Goal: Task Accomplishment & Management: Use online tool/utility

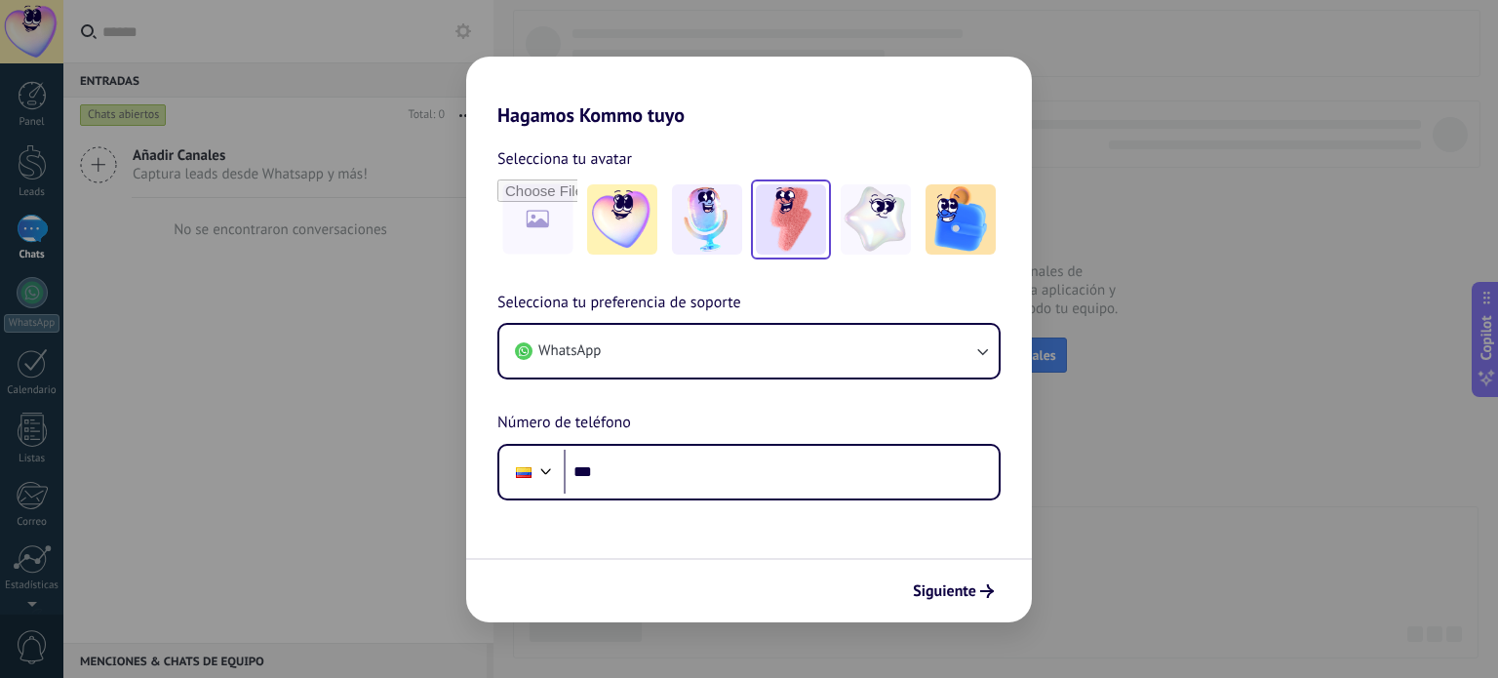
click at [788, 231] on img at bounding box center [791, 219] width 70 height 70
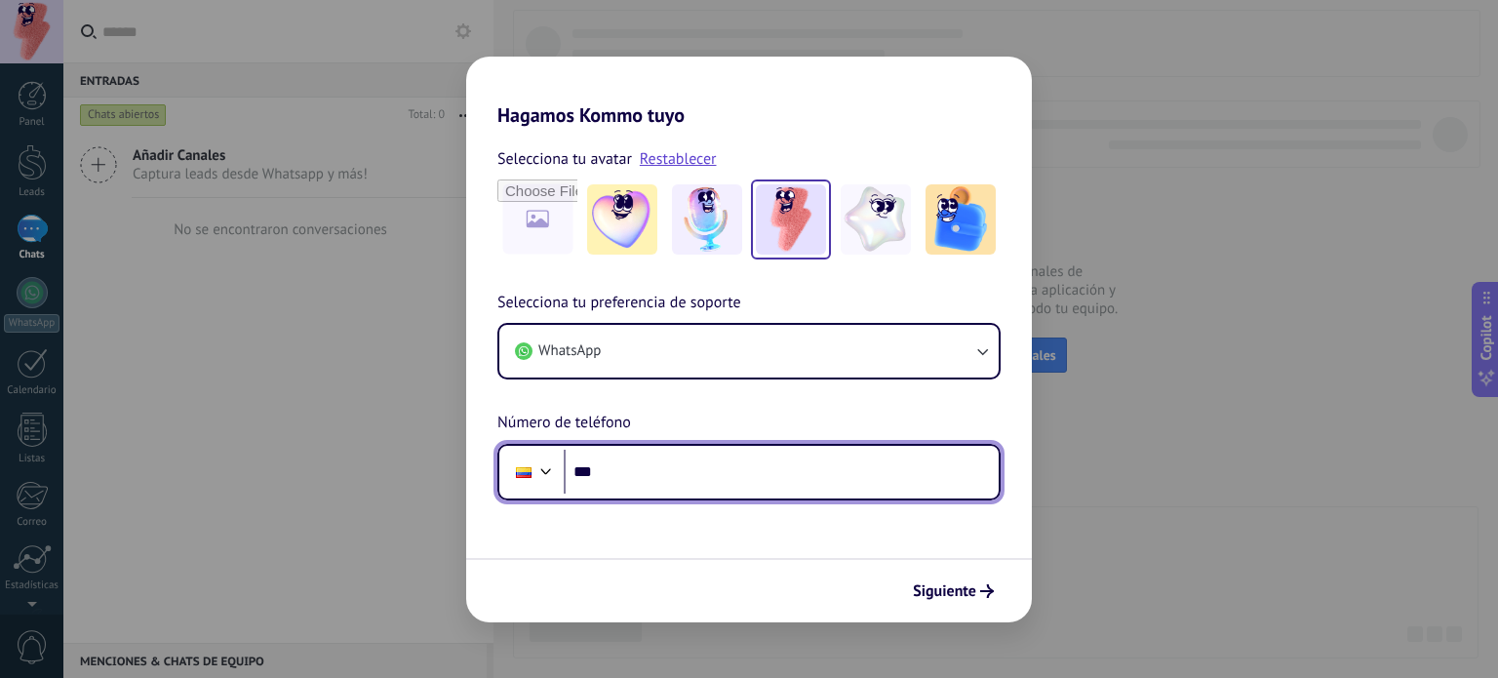
click at [674, 480] on input "***" at bounding box center [781, 472] width 435 height 45
click at [636, 475] on input "***" at bounding box center [781, 472] width 435 height 45
click at [657, 480] on input "***" at bounding box center [781, 472] width 435 height 45
paste input "**********"
type input "**********"
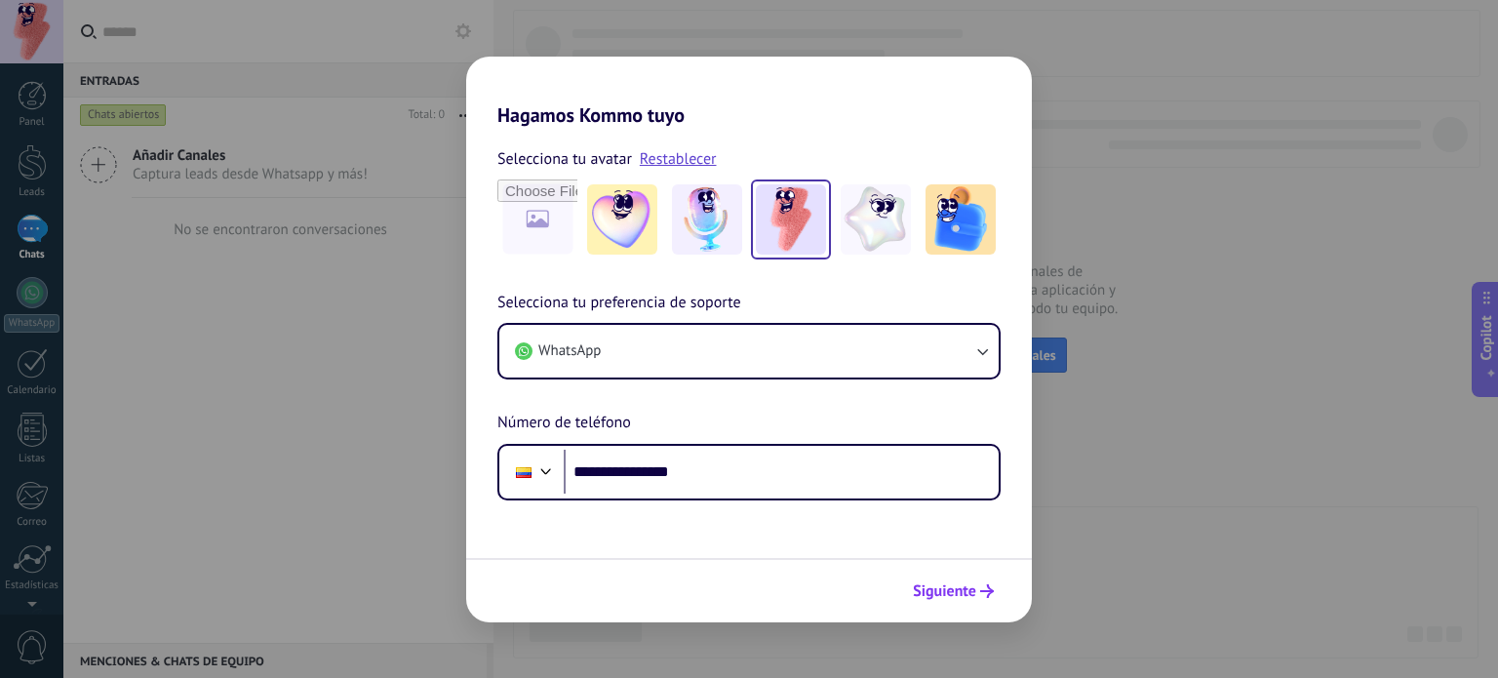
click at [952, 590] on span "Siguiente" at bounding box center [944, 591] width 63 height 14
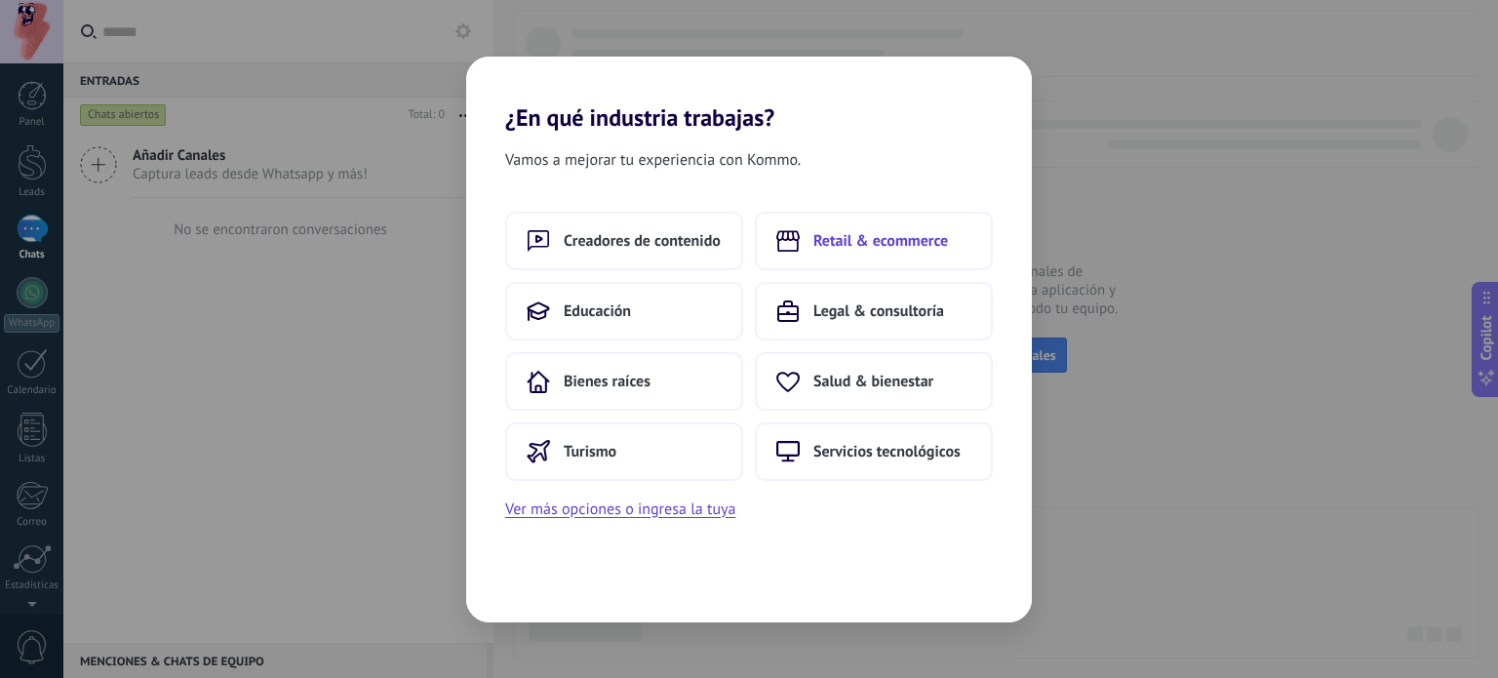
click at [852, 232] on span "Retail & ecommerce" at bounding box center [881, 241] width 135 height 20
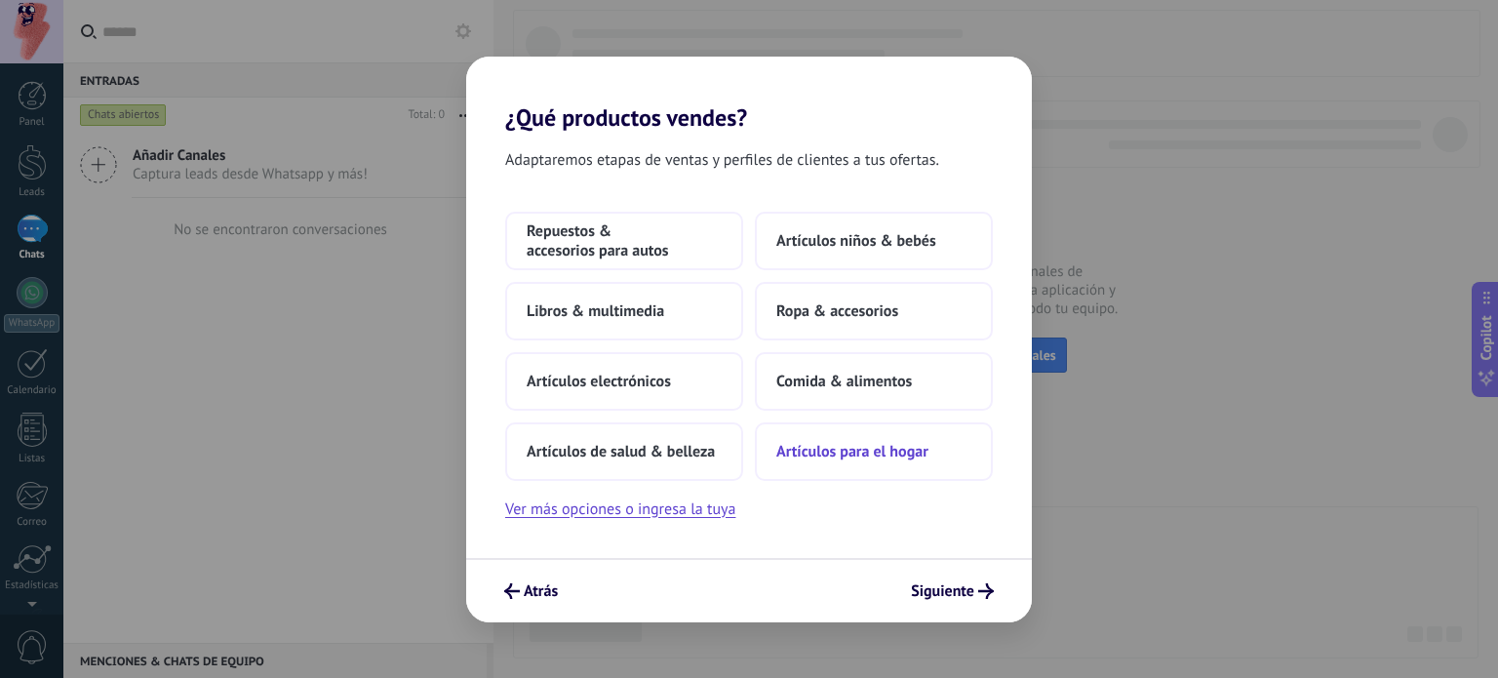
click at [816, 447] on span "Artículos para el hogar" at bounding box center [852, 452] width 152 height 20
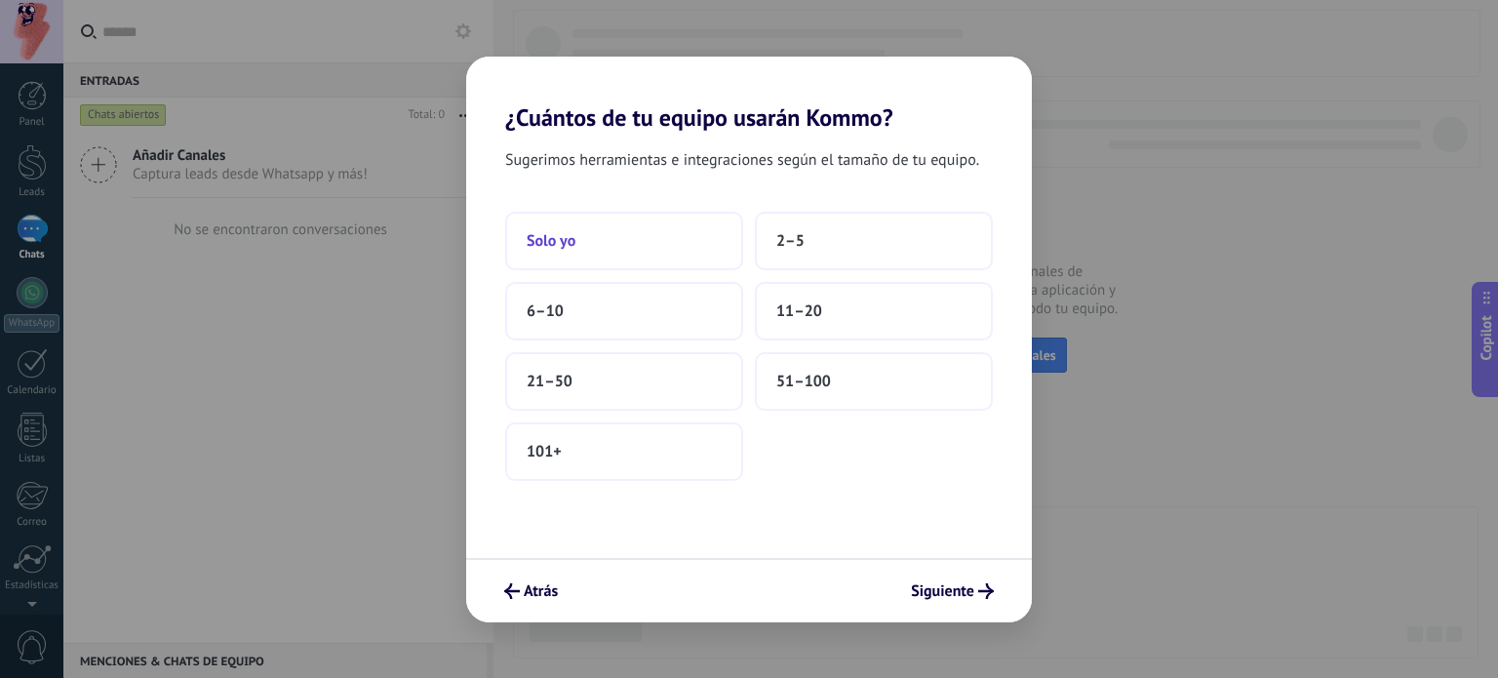
click at [674, 249] on button "Solo yo" at bounding box center [624, 241] width 238 height 59
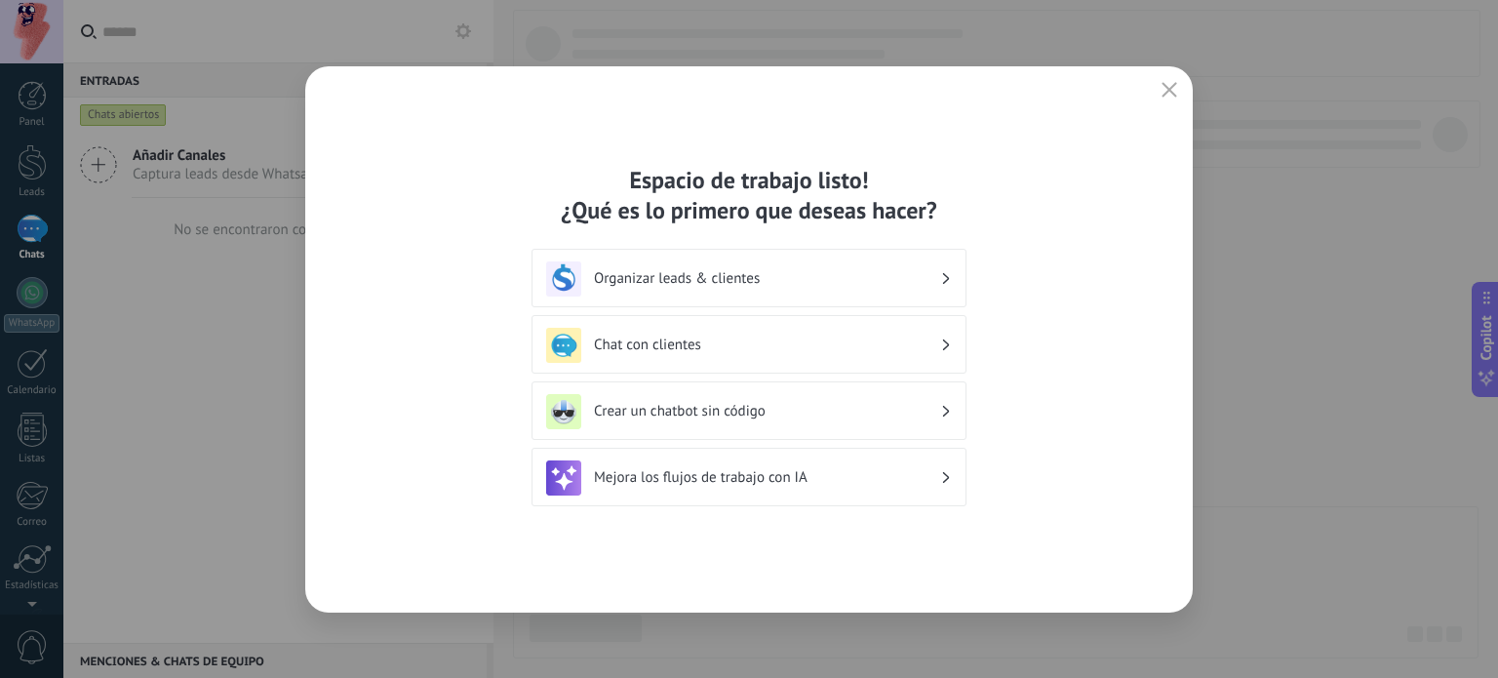
click at [948, 280] on icon at bounding box center [946, 279] width 7 height 12
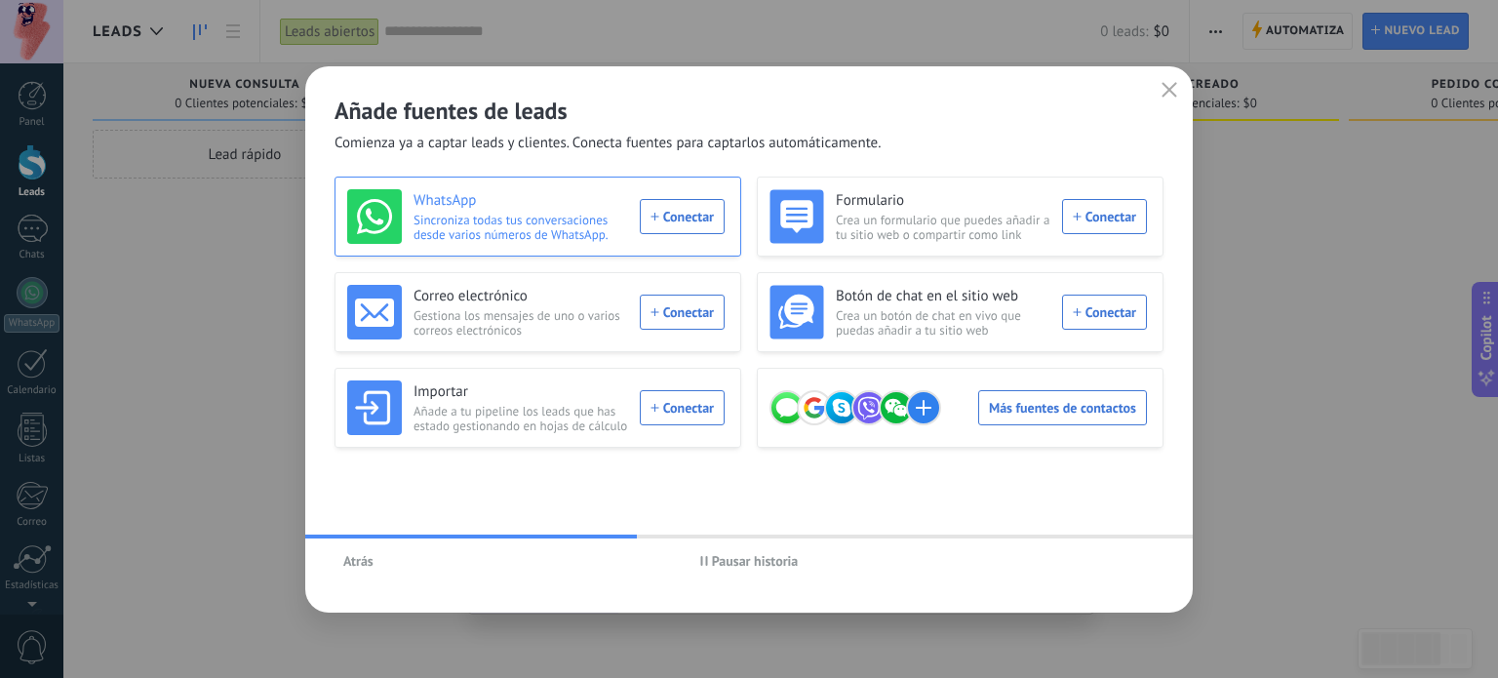
click at [696, 213] on div "WhatsApp Sincroniza todas tus conversaciones desde varios números de WhatsApp. …" at bounding box center [536, 216] width 378 height 55
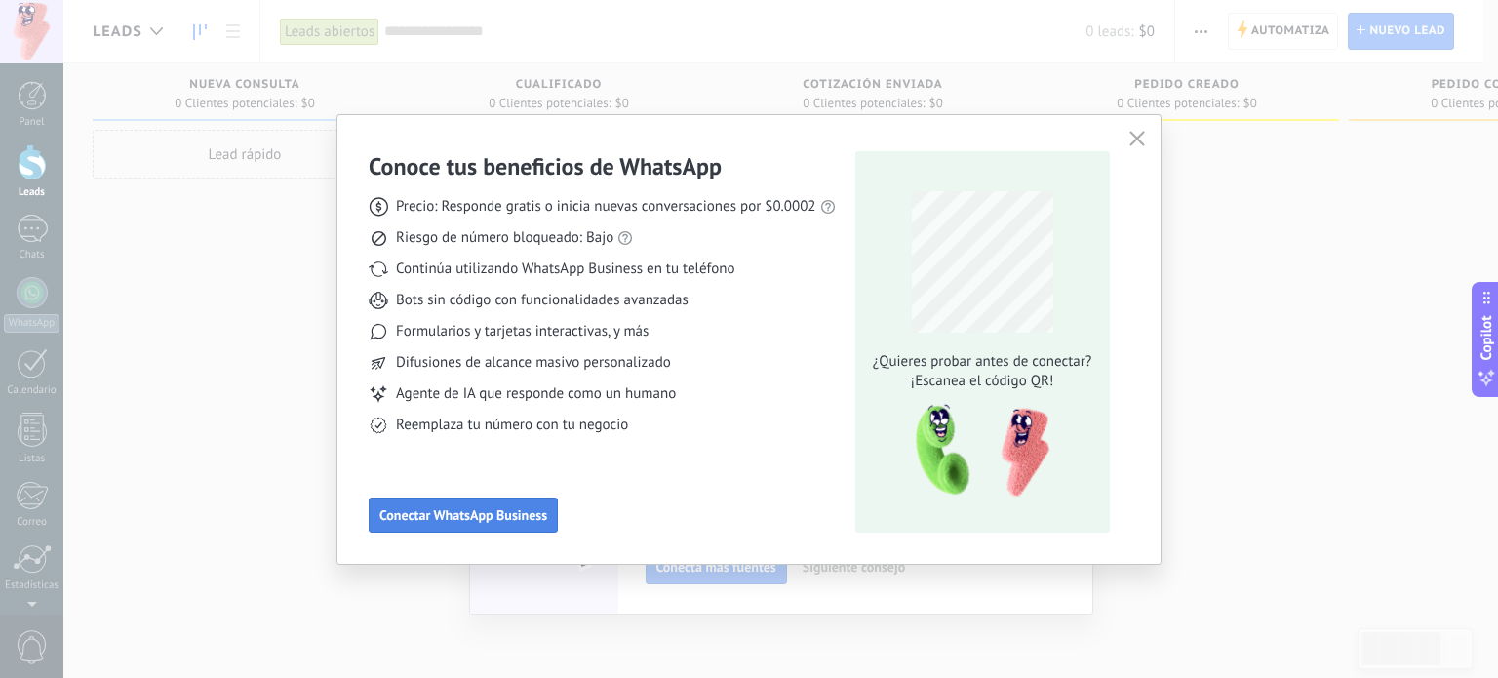
click at [496, 519] on span "Conectar WhatsApp Business" at bounding box center [463, 515] width 168 height 14
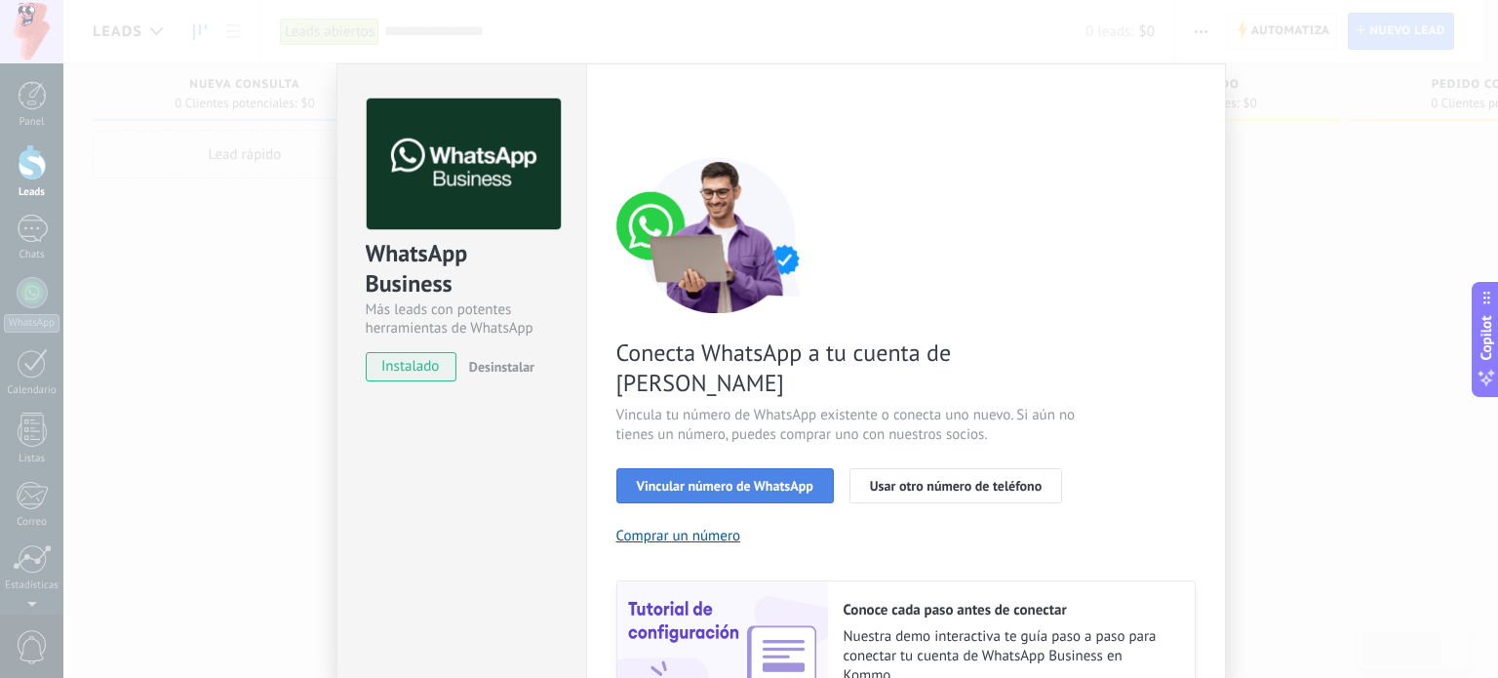
click at [676, 479] on span "Vincular número de WhatsApp" at bounding box center [725, 486] width 177 height 14
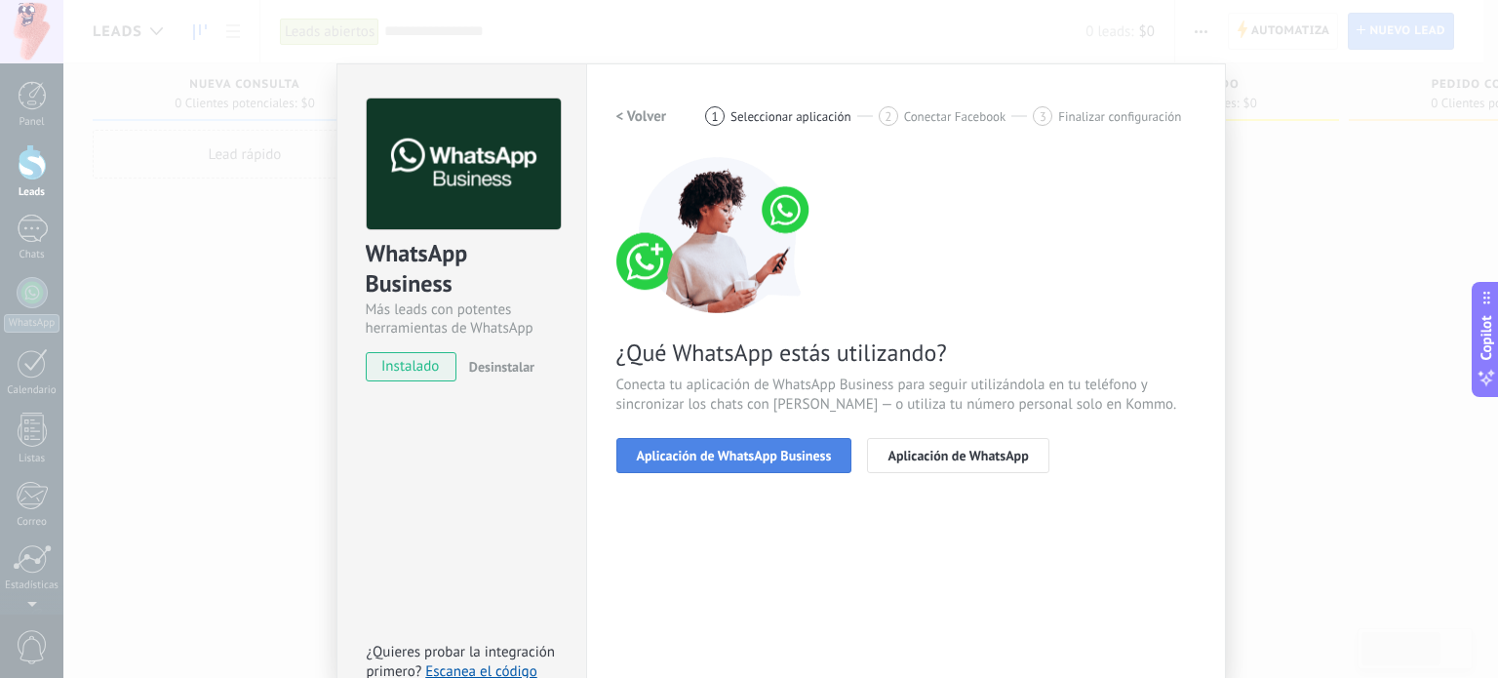
click at [695, 464] on button "Aplicación de WhatsApp Business" at bounding box center [735, 455] width 236 height 35
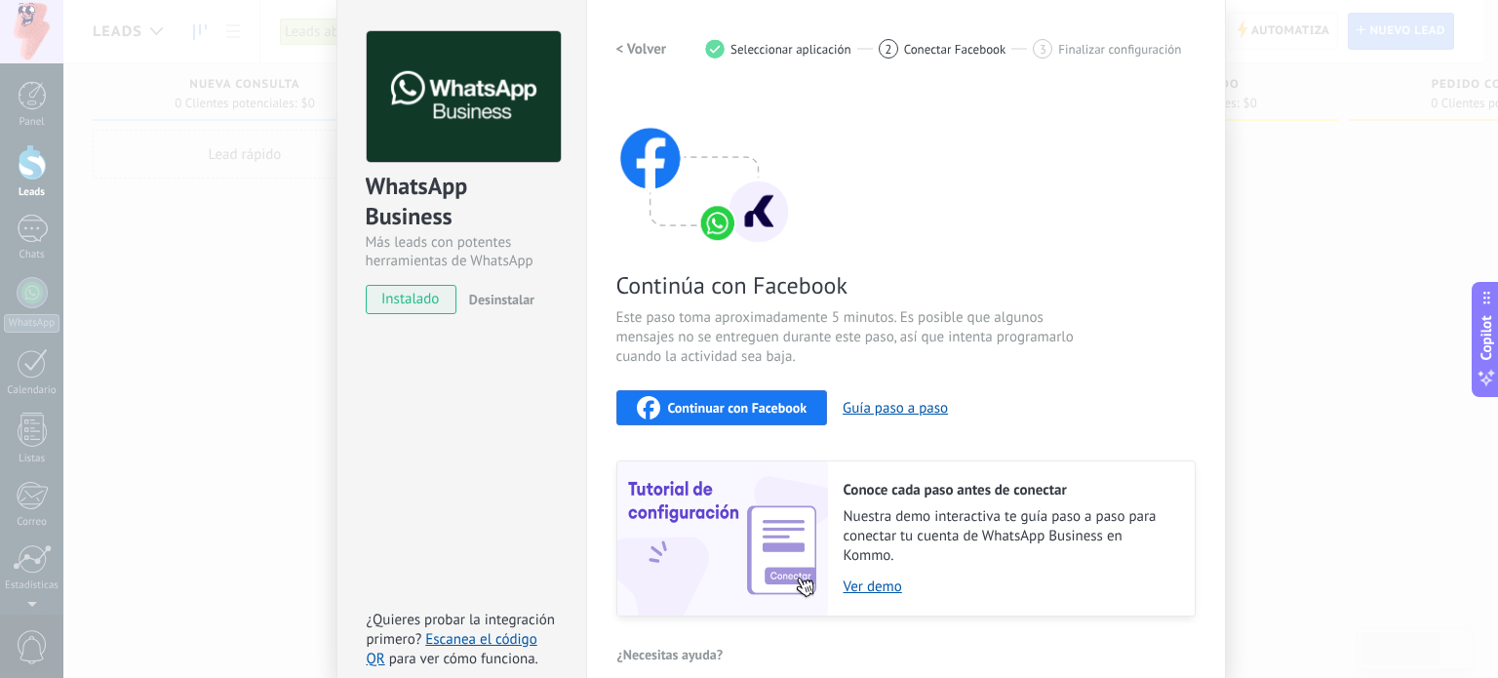
scroll to position [165, 0]
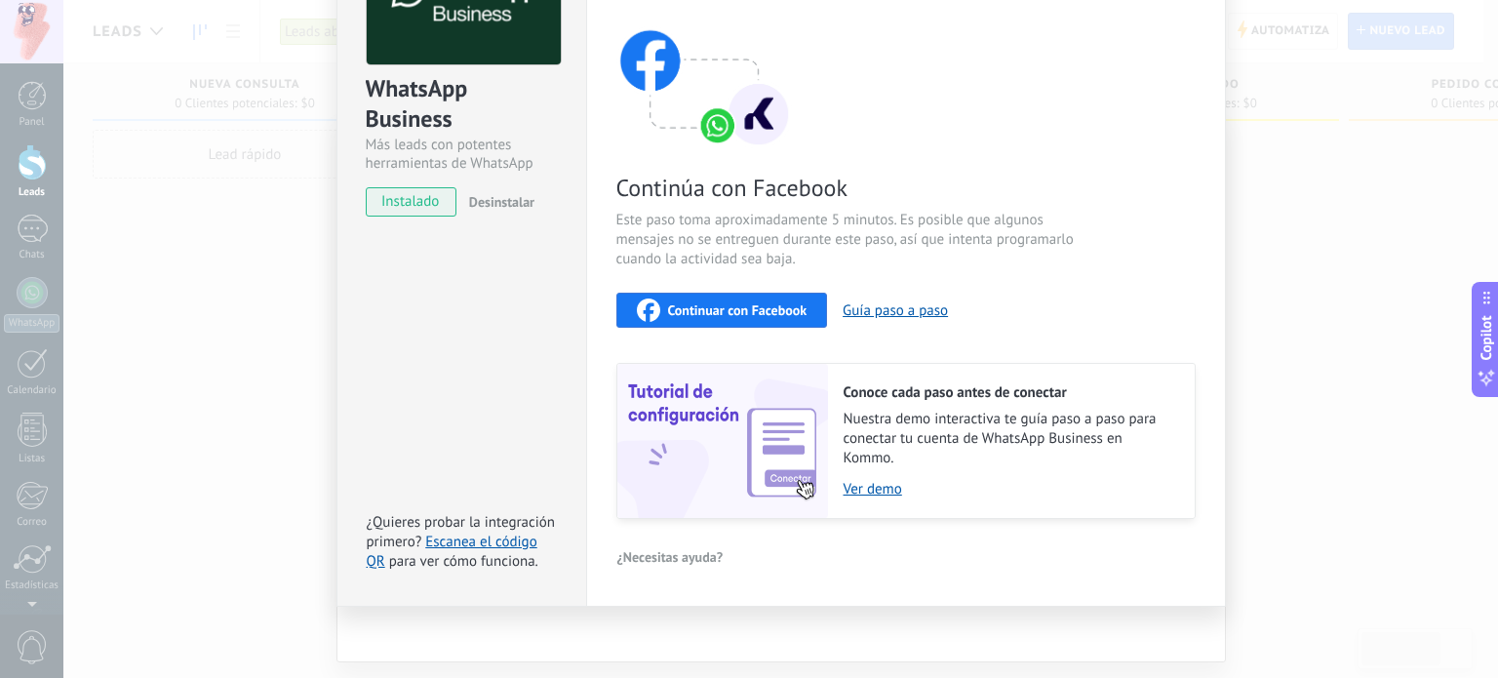
click at [275, 385] on div "WhatsApp Business Más leads con potentes herramientas de WhatsApp instalado Des…" at bounding box center [780, 339] width 1435 height 678
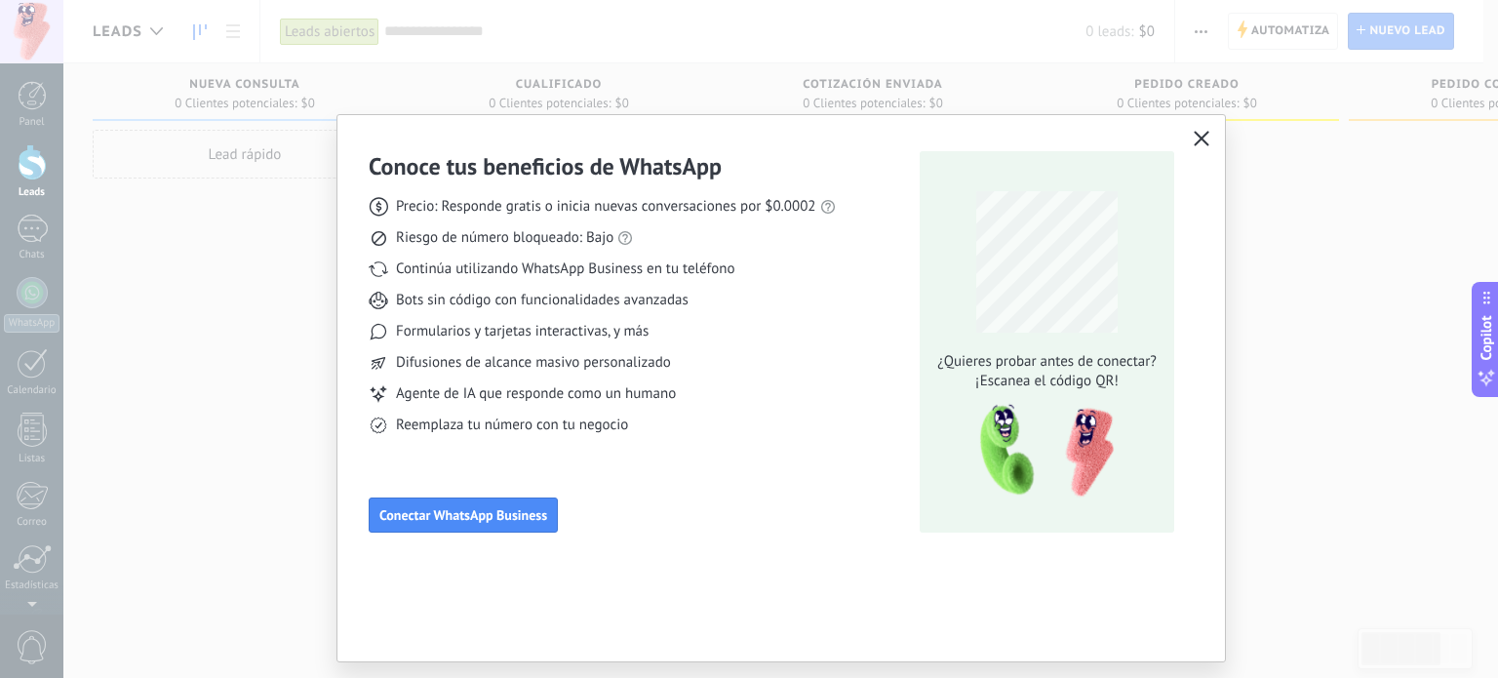
click at [1194, 139] on icon "button" at bounding box center [1202, 139] width 16 height 16
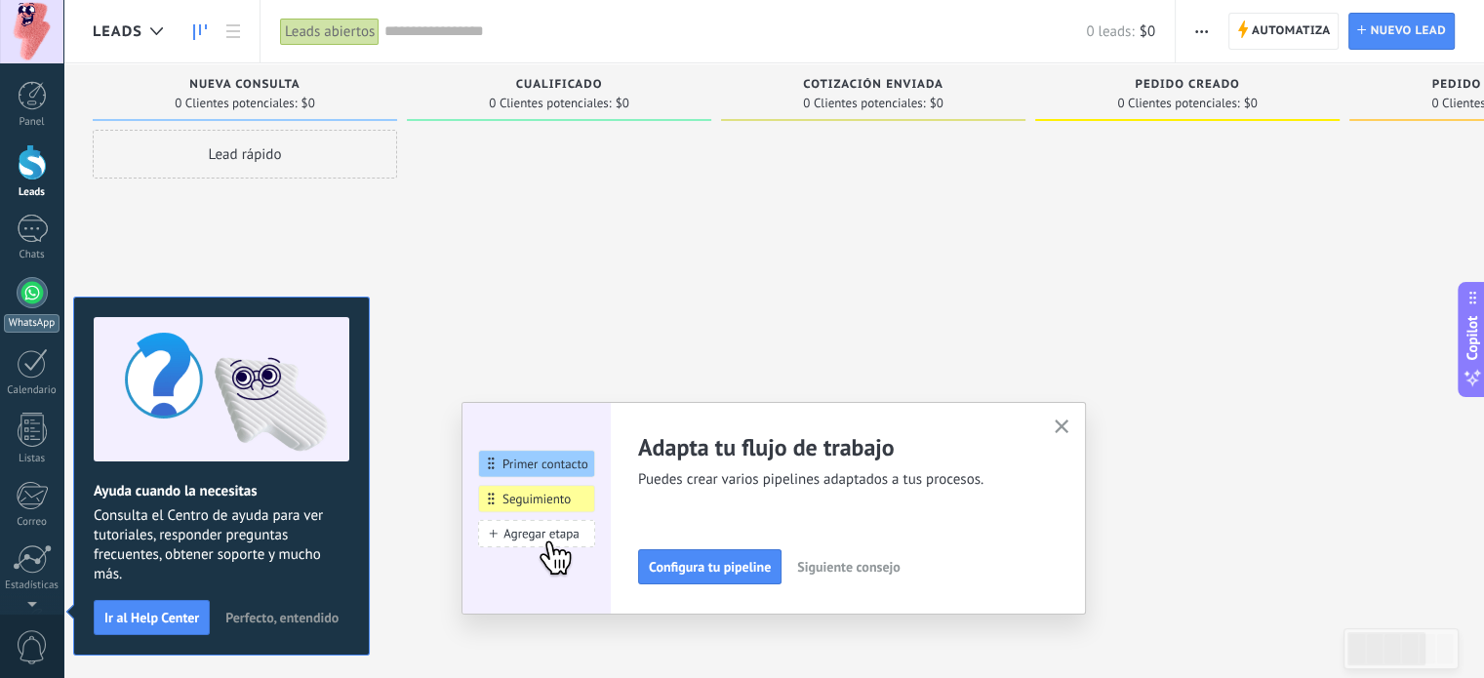
click at [31, 288] on div at bounding box center [32, 292] width 31 height 31
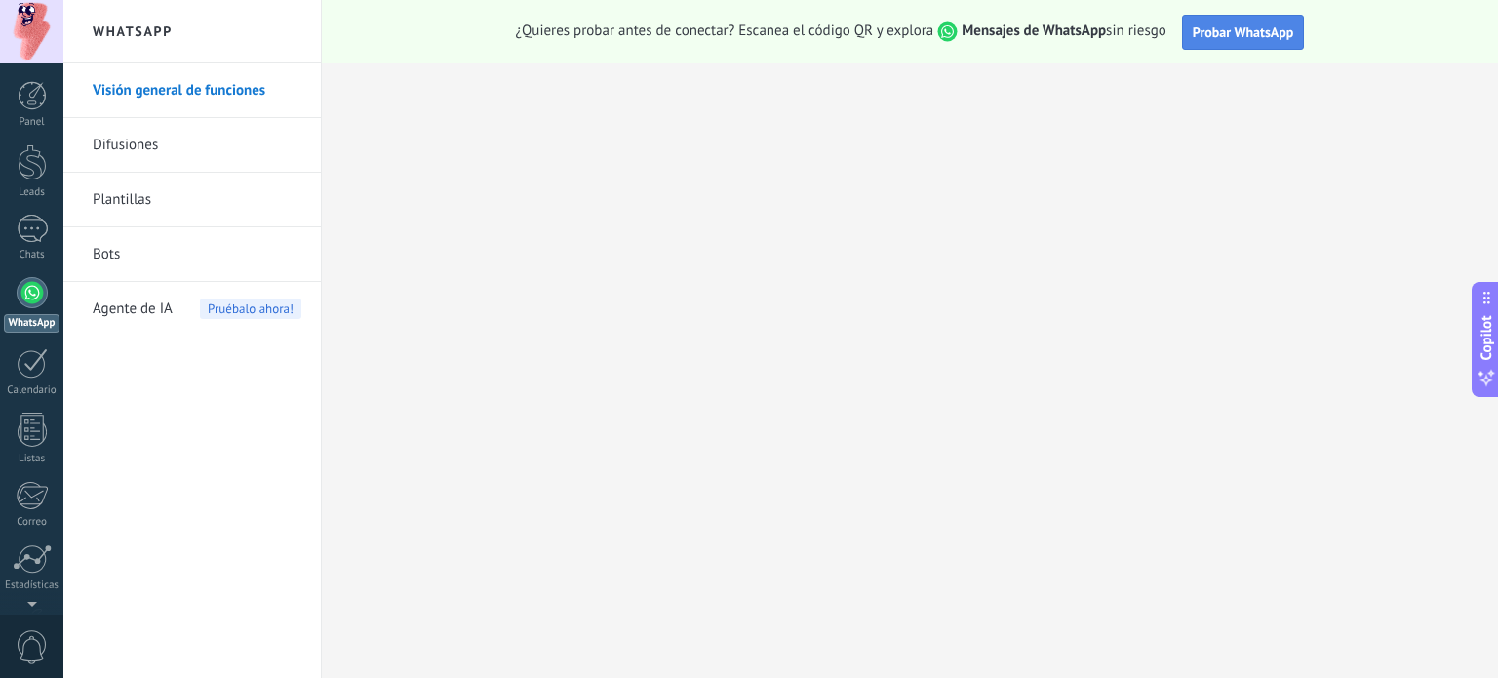
click at [1253, 38] on span "Probar WhatsApp" at bounding box center [1243, 32] width 101 height 18
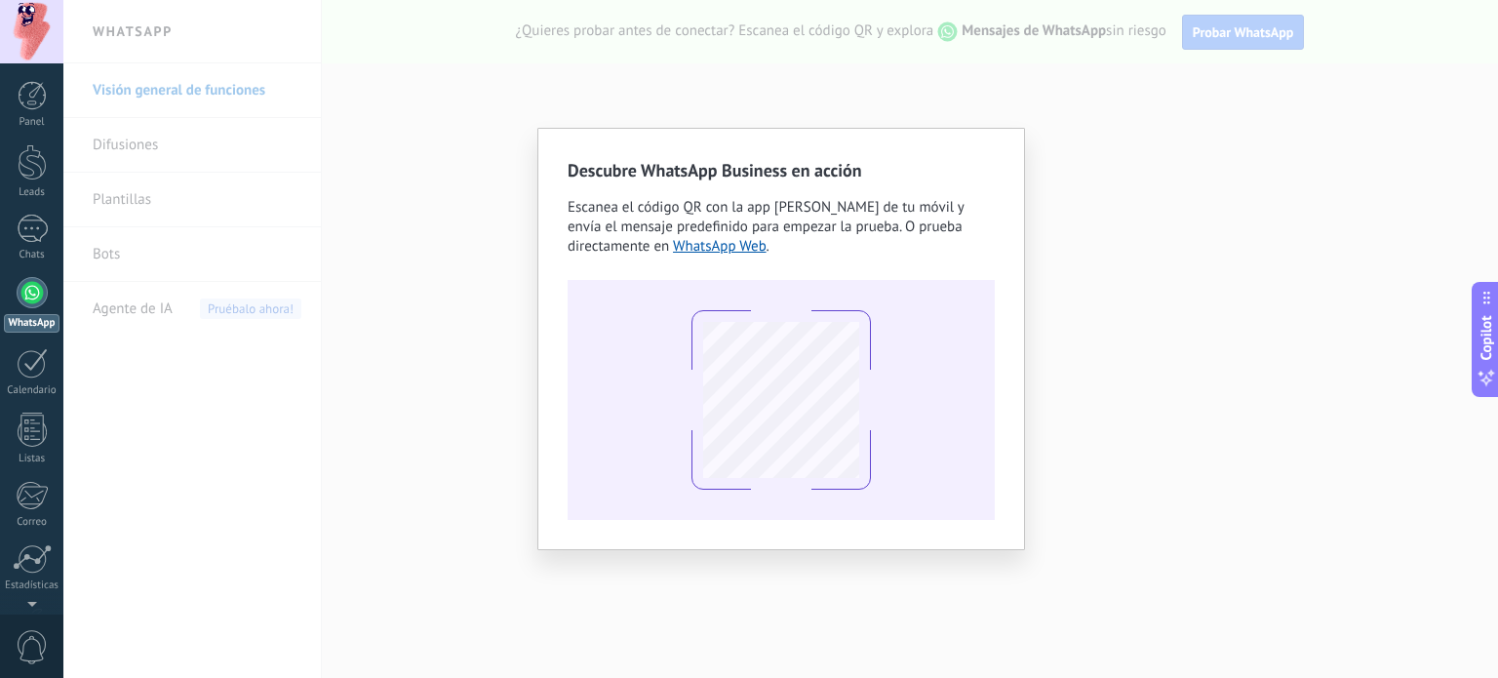
click at [304, 488] on div "Descubre WhatsApp Business en acción Escanea el código QR con la app [PERSON_NA…" at bounding box center [780, 339] width 1435 height 678
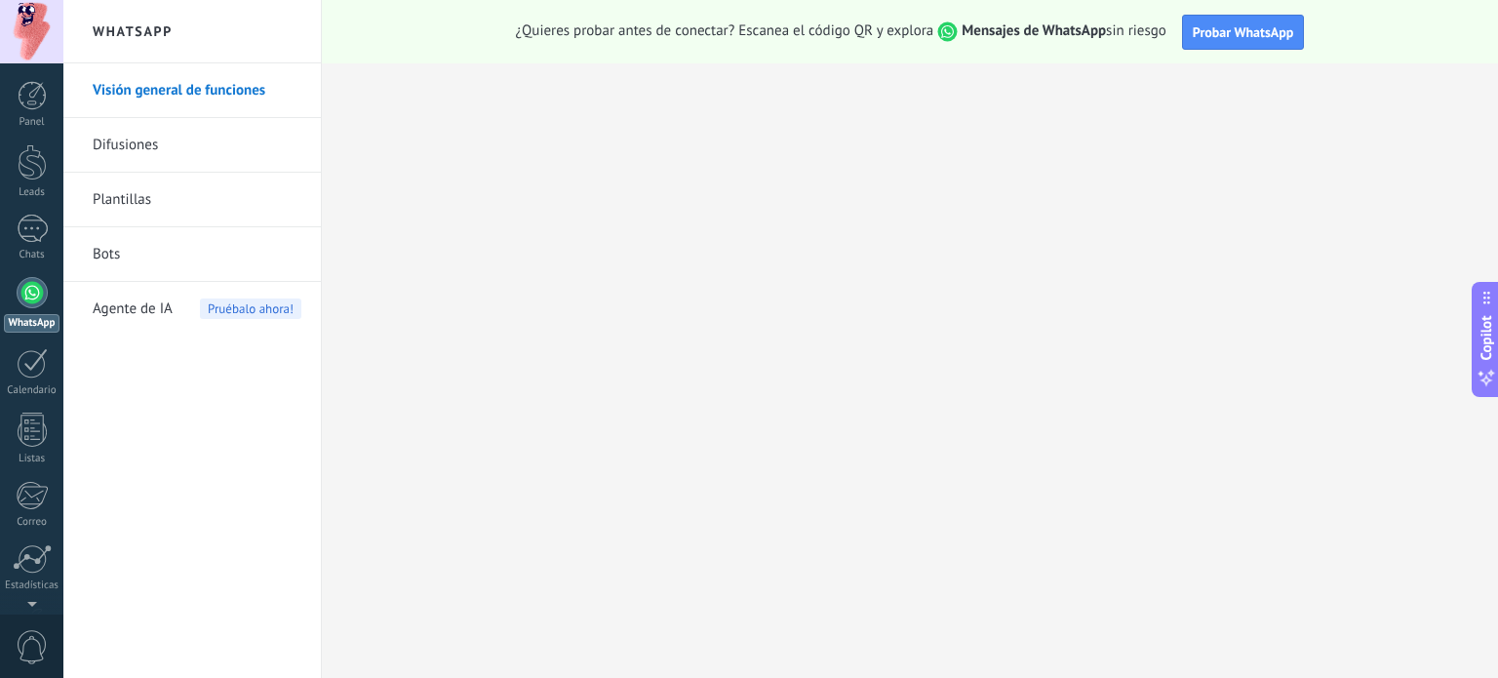
click at [35, 296] on div at bounding box center [32, 292] width 31 height 31
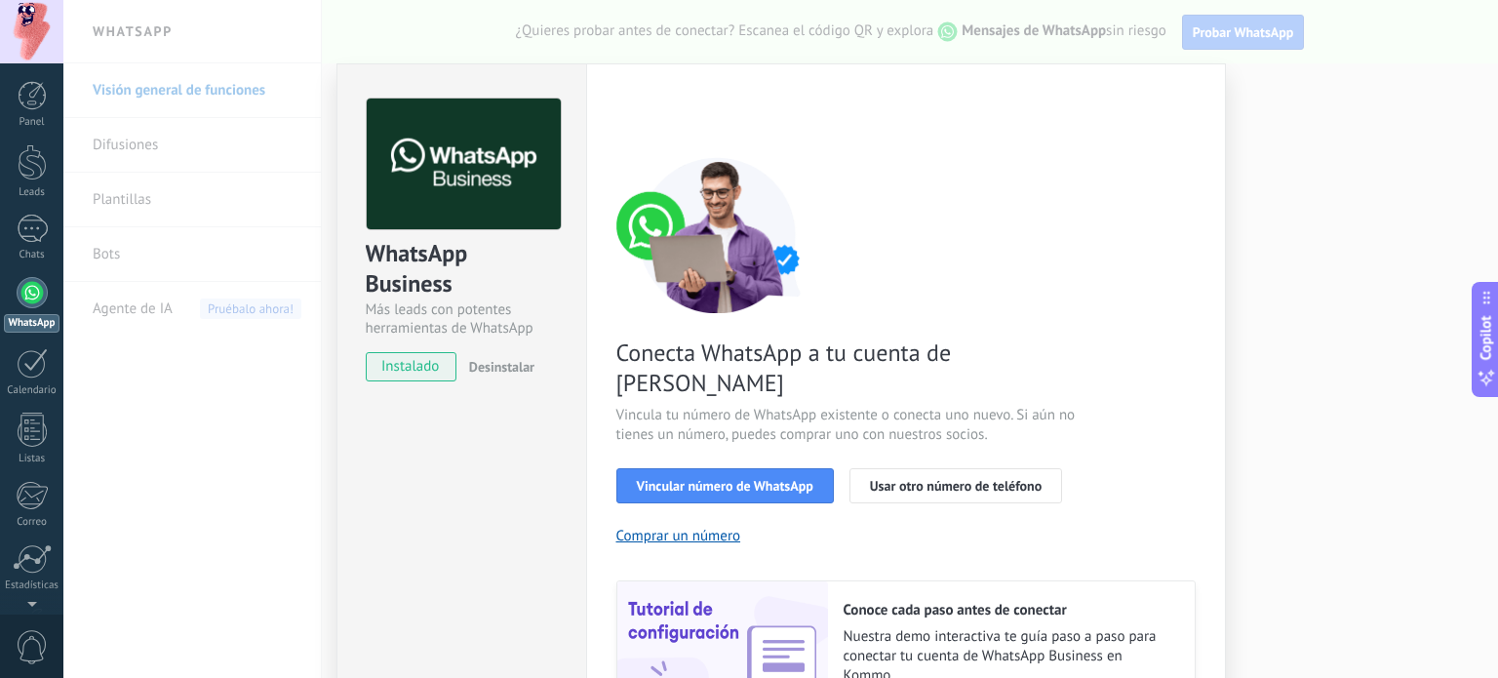
click at [282, 446] on div "WhatsApp Business Más leads con potentes herramientas de WhatsApp instalado Des…" at bounding box center [780, 339] width 1435 height 678
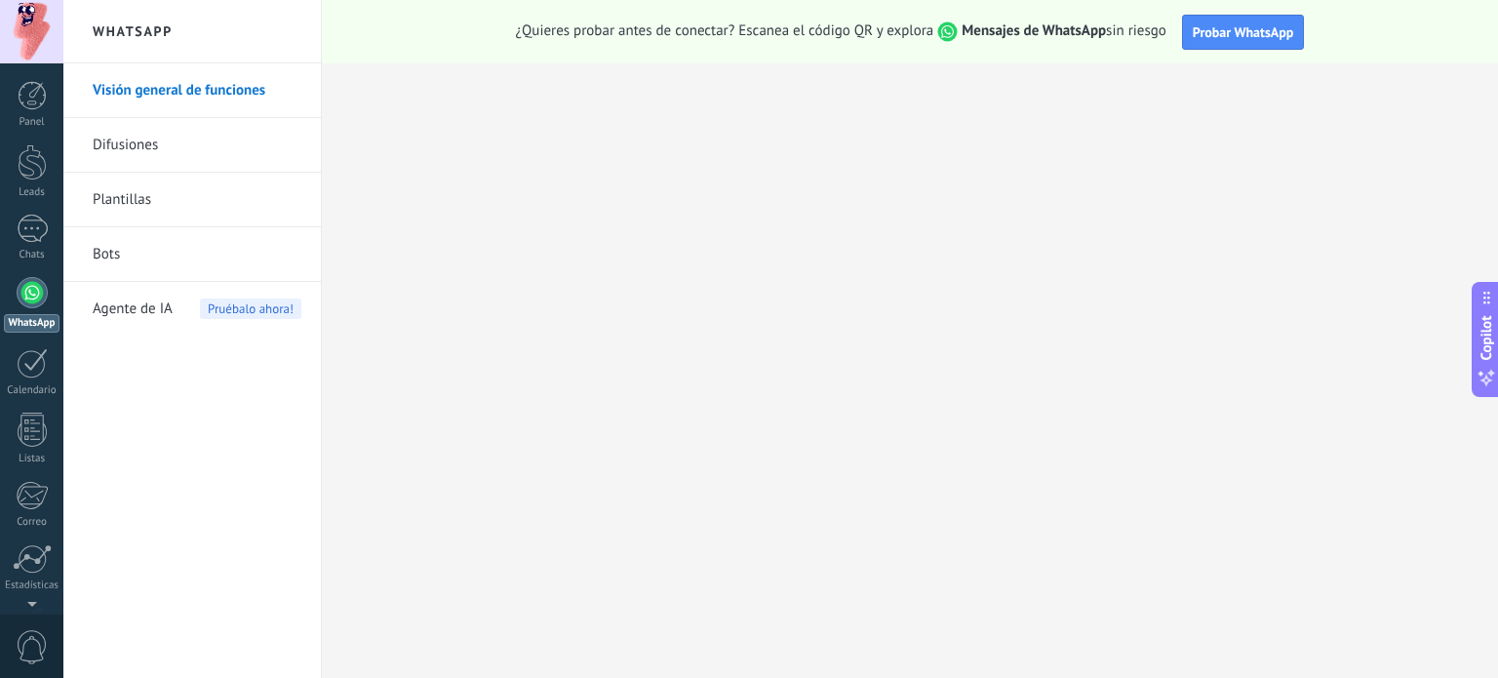
click at [160, 99] on link "Visión general de funciones" at bounding box center [197, 90] width 209 height 55
click at [211, 141] on link "Difusiones" at bounding box center [197, 145] width 209 height 55
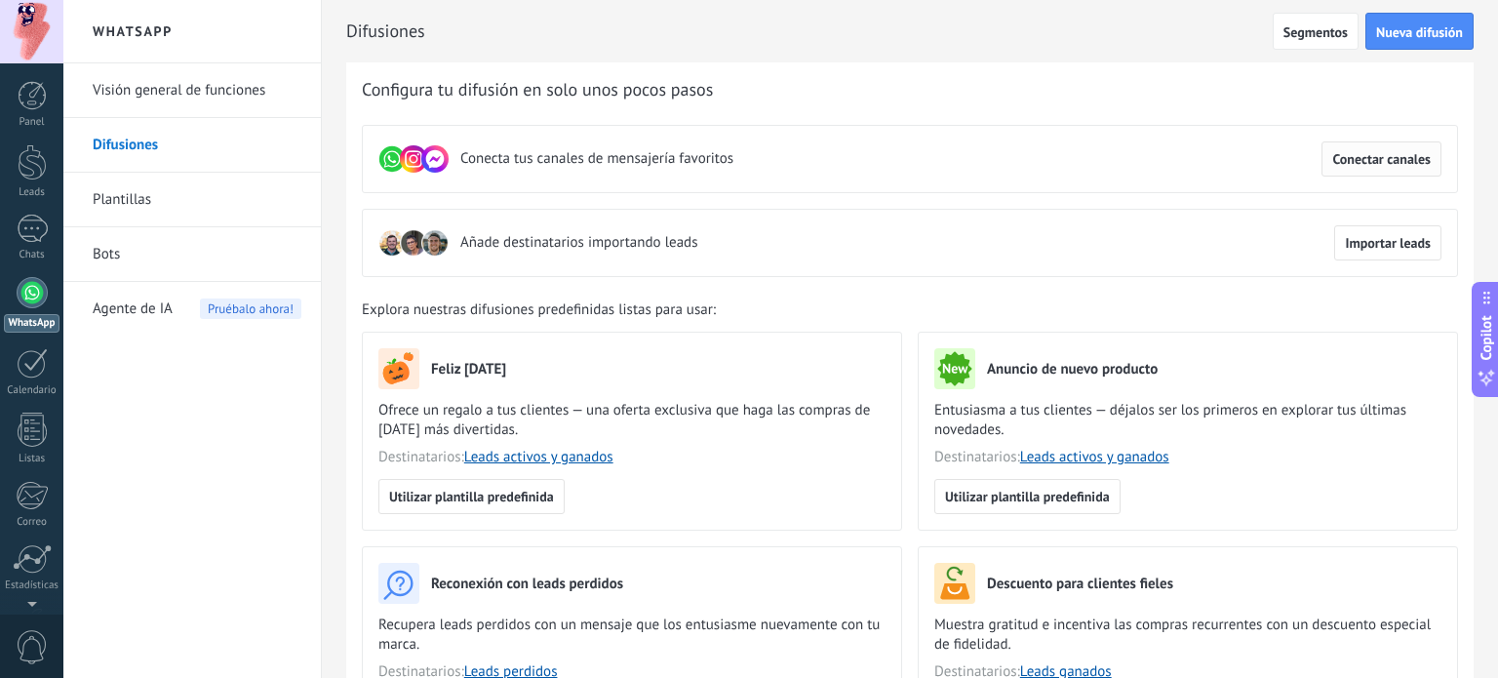
click at [1412, 163] on span "Conectar canales" at bounding box center [1382, 159] width 99 height 14
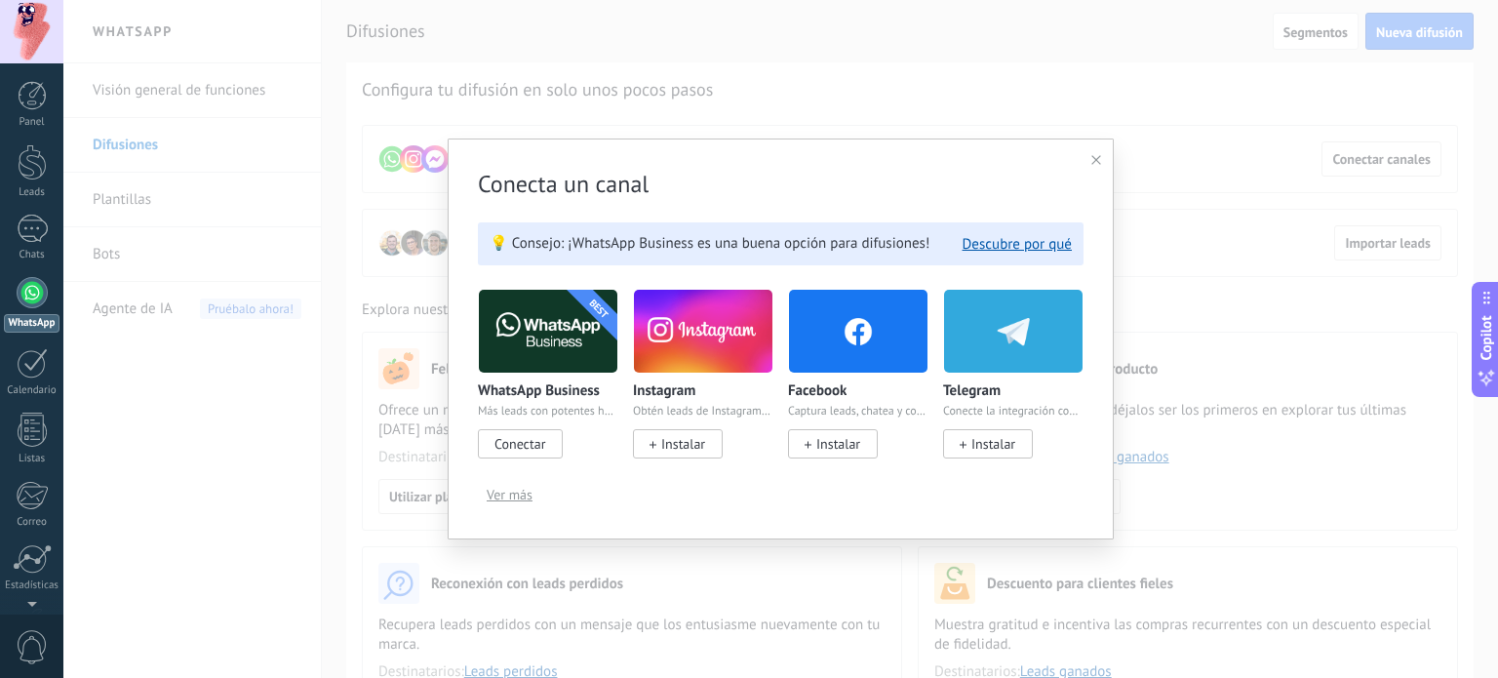
click at [512, 445] on span "Conectar" at bounding box center [520, 444] width 51 height 18
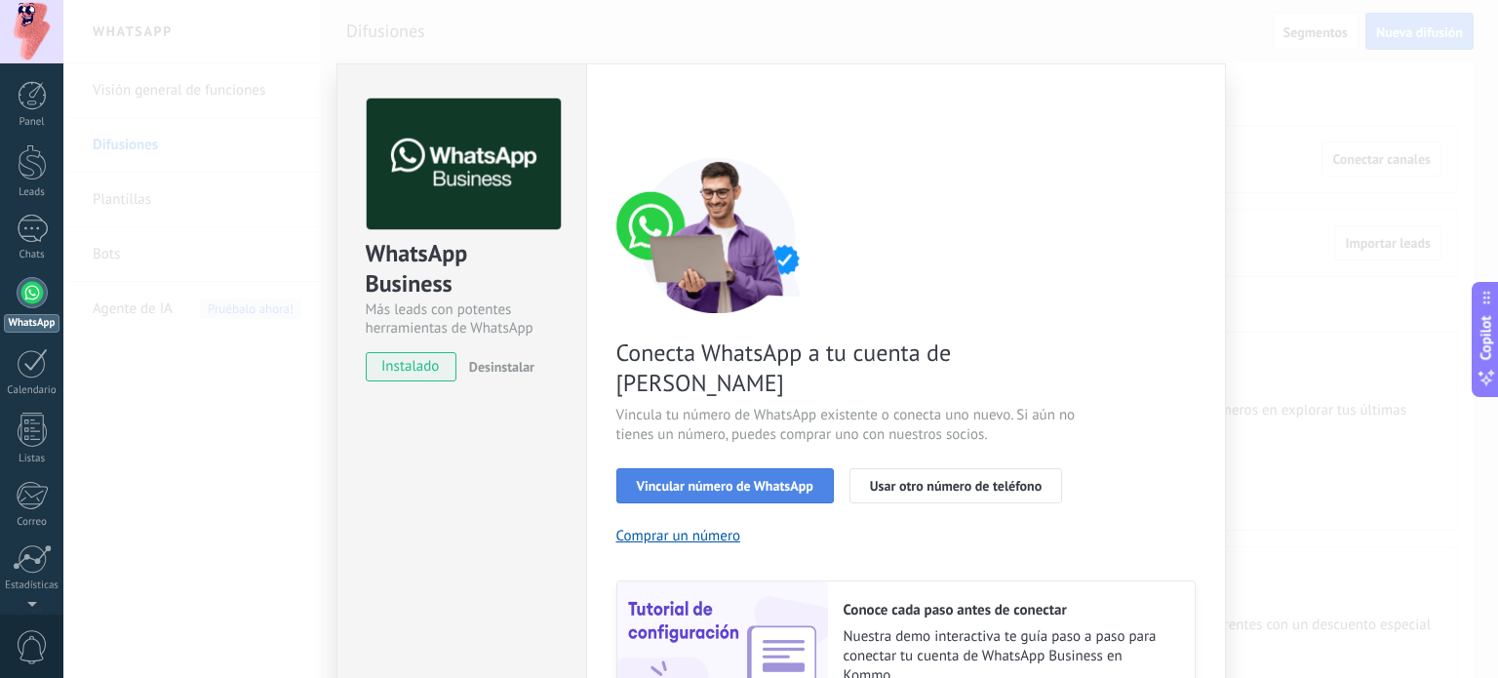
click at [758, 479] on span "Vincular número de WhatsApp" at bounding box center [725, 486] width 177 height 14
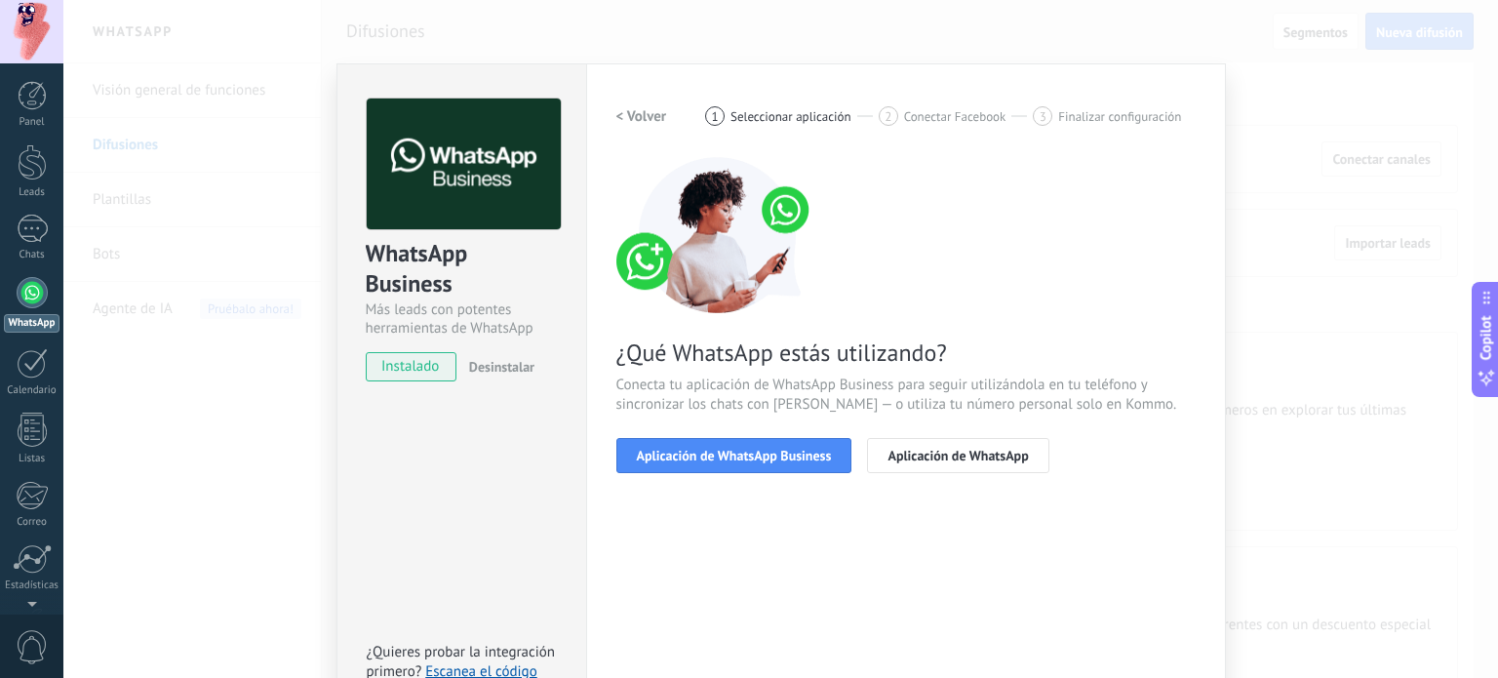
click at [758, 460] on span "Aplicación de WhatsApp Business" at bounding box center [734, 456] width 195 height 14
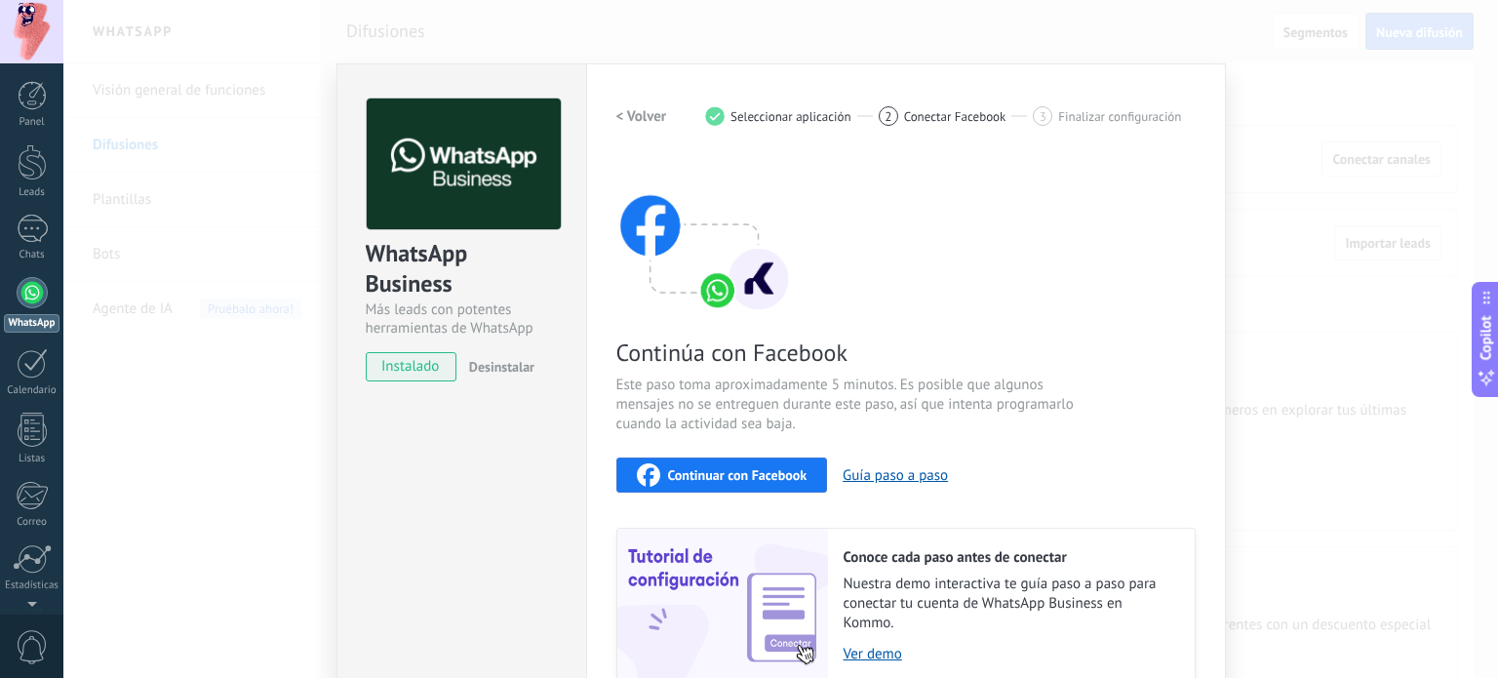
click at [400, 361] on span "instalado" at bounding box center [411, 366] width 89 height 29
click at [675, 468] on span "Continuar con Facebook" at bounding box center [737, 475] width 139 height 14
click at [887, 471] on button "Guía paso a paso" at bounding box center [895, 475] width 105 height 19
click at [533, 198] on img at bounding box center [464, 165] width 194 height 132
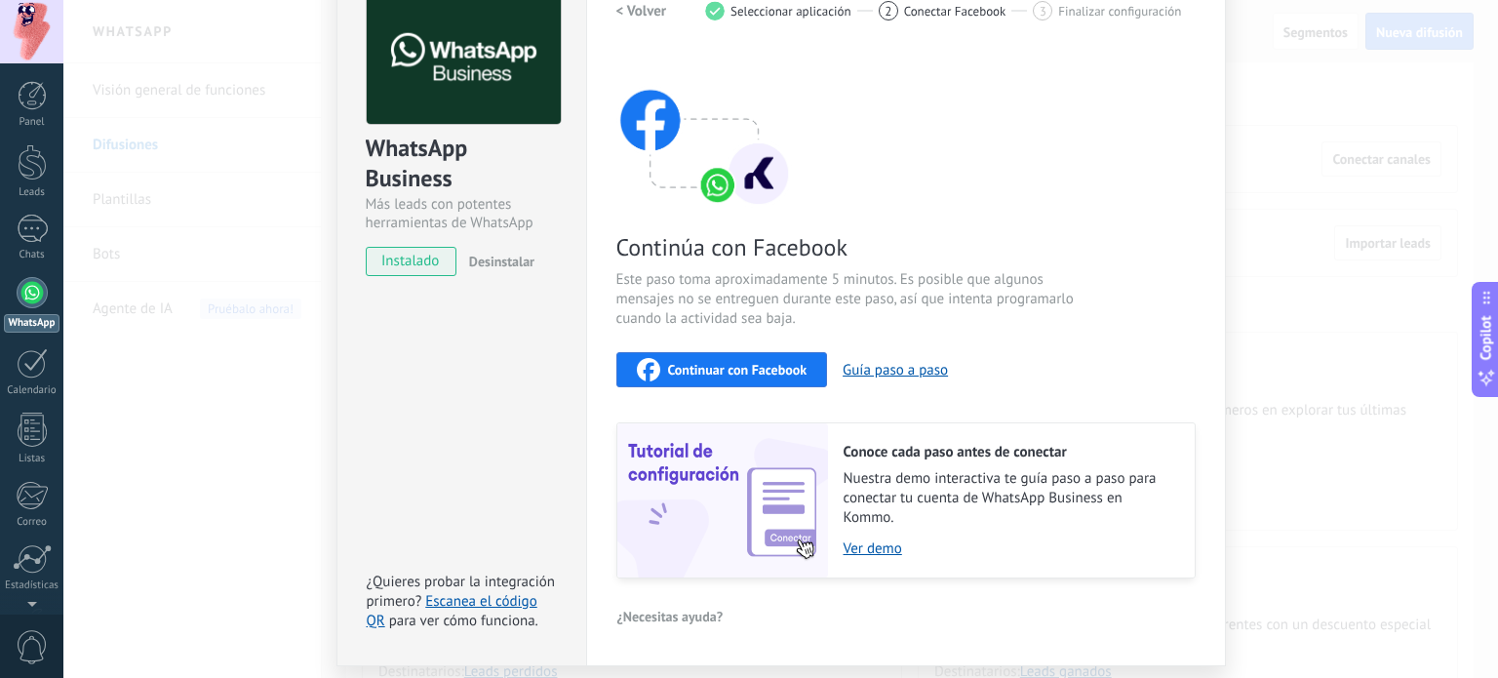
scroll to position [165, 0]
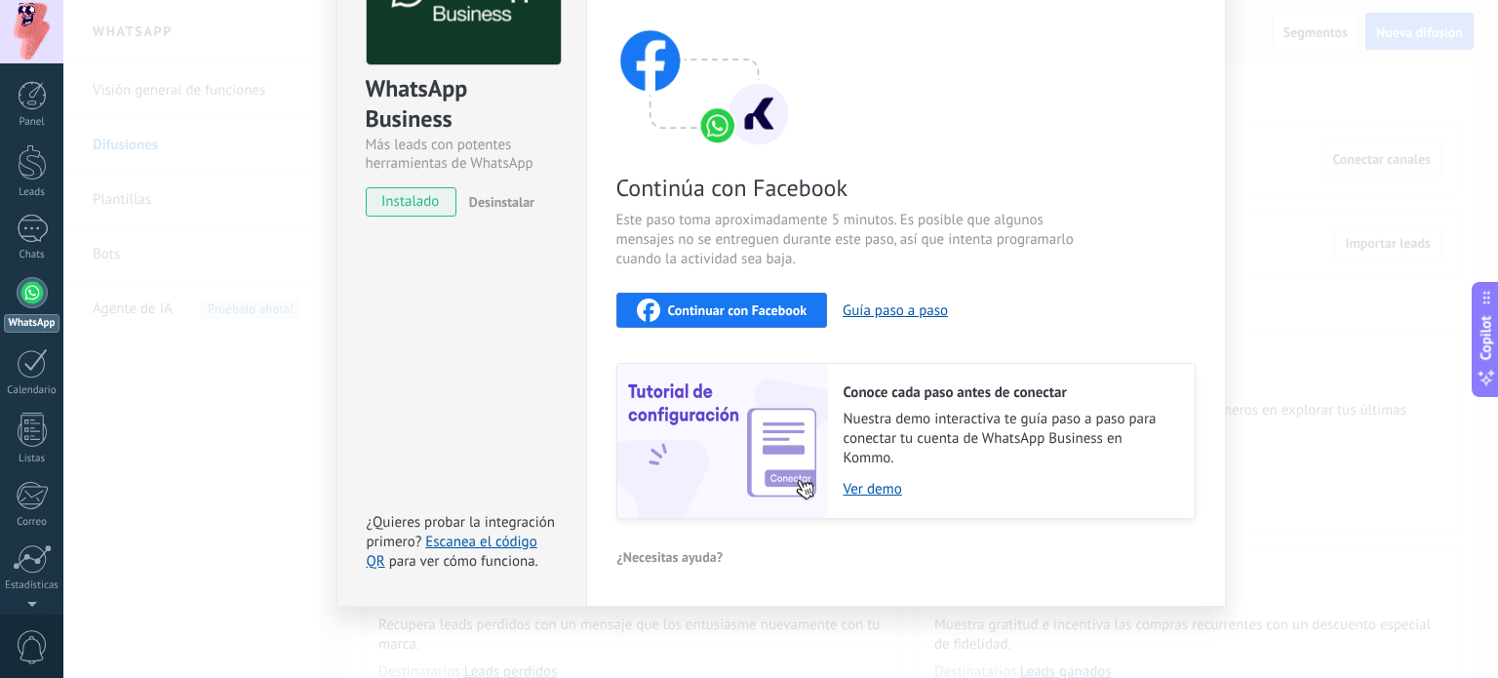
click at [180, 382] on div "WhatsApp Business Más leads con potentes herramientas de WhatsApp instalado Des…" at bounding box center [780, 339] width 1435 height 678
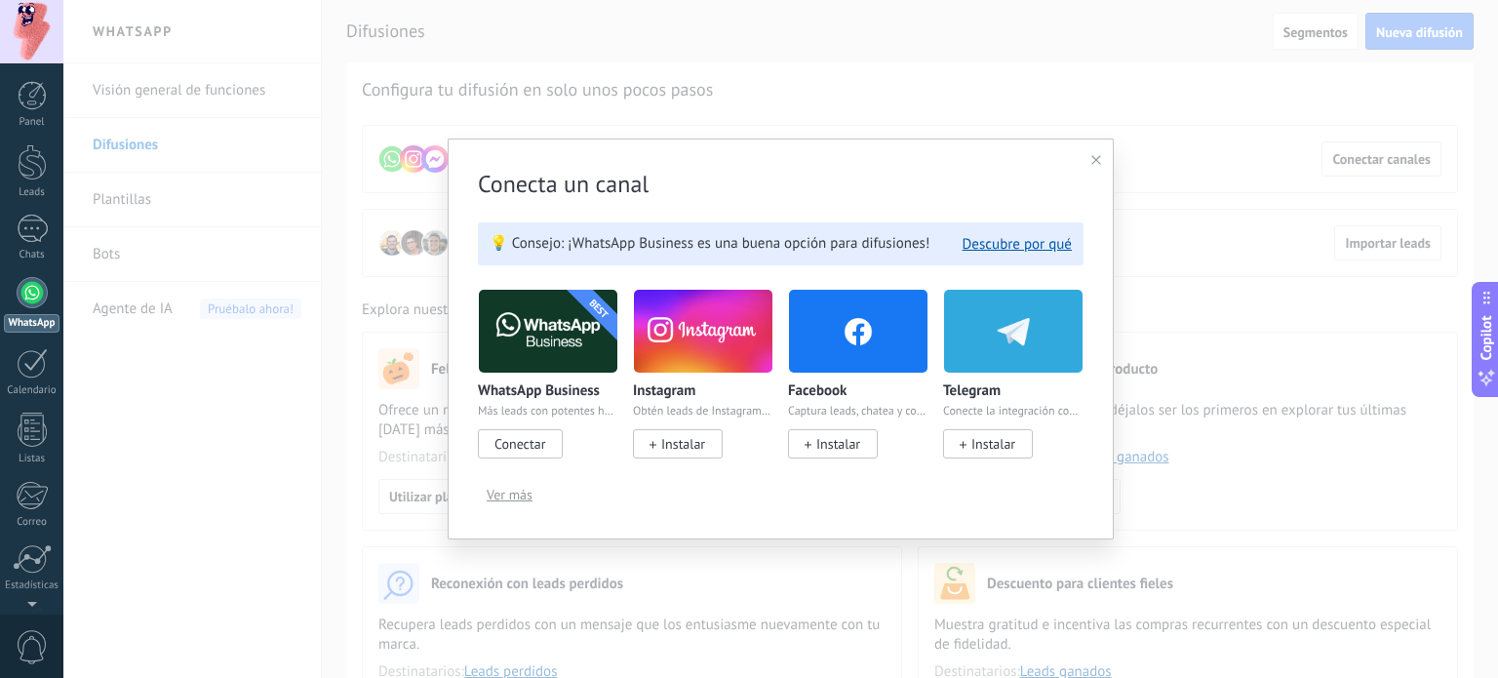
click at [1102, 161] on div "Conecta un canal 💡 Consejo: ¡WhatsApp Business es una buena opción para difusio…" at bounding box center [781, 339] width 666 height 401
click at [1094, 159] on icon at bounding box center [1097, 160] width 10 height 10
